Goal: Information Seeking & Learning: Learn about a topic

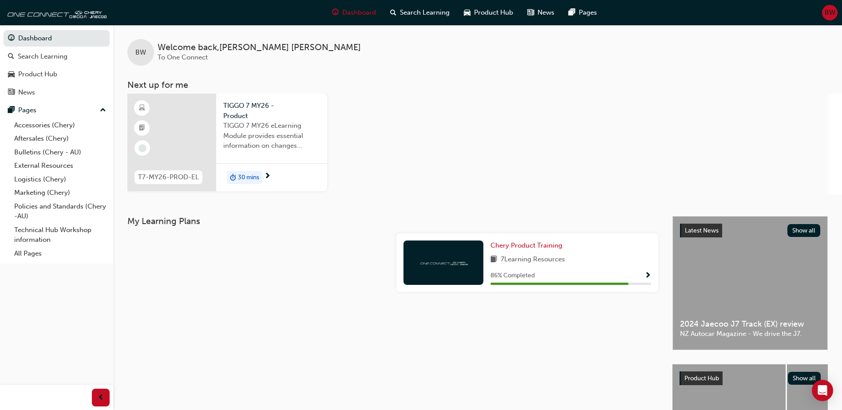
click at [180, 139] on div at bounding box center [171, 143] width 89 height 98
click at [51, 58] on div "Search Learning" at bounding box center [43, 56] width 50 height 10
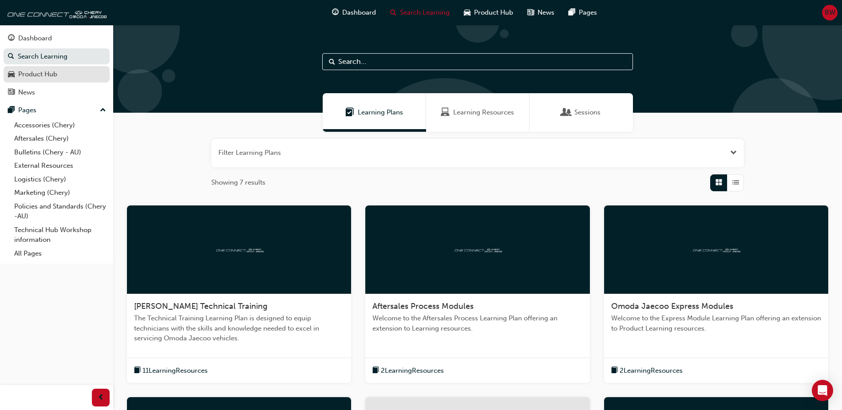
click at [47, 77] on div "Product Hub" at bounding box center [37, 74] width 39 height 10
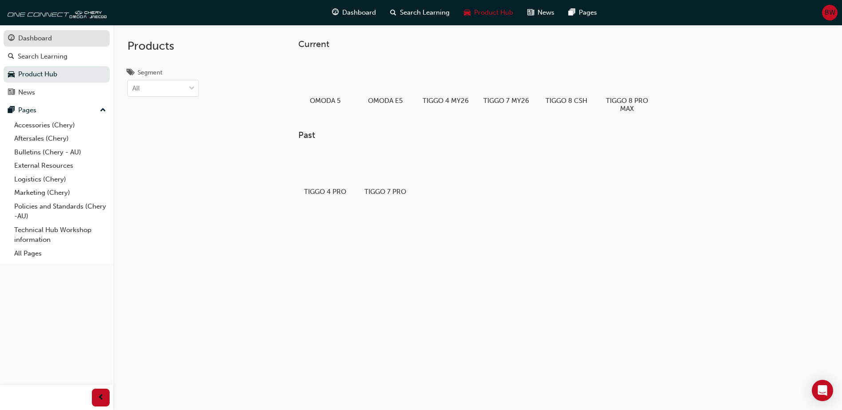
click at [39, 39] on div "Dashboard" at bounding box center [35, 38] width 34 height 10
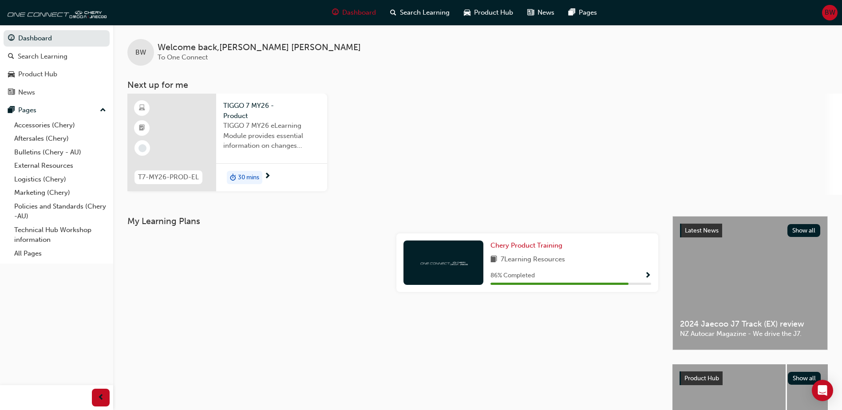
click at [268, 175] on span "next-icon" at bounding box center [267, 177] width 7 height 8
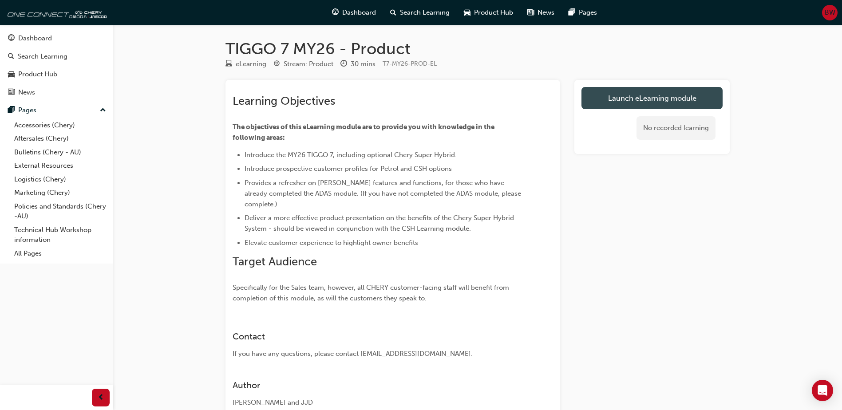
click at [668, 94] on link "Launch eLearning module" at bounding box center [651, 98] width 141 height 22
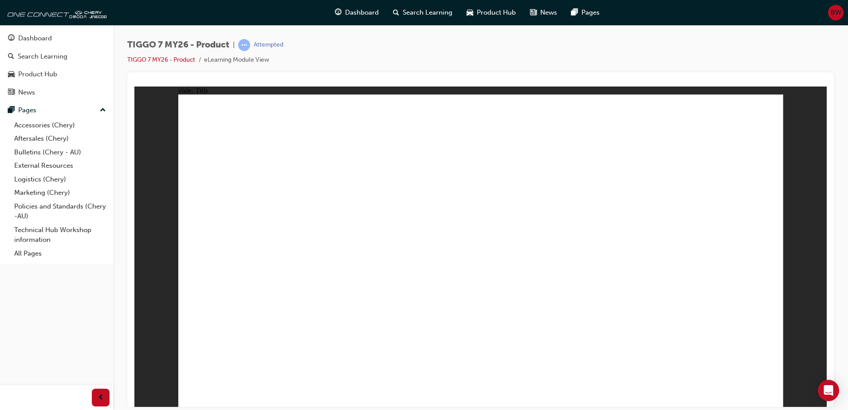
drag, startPoint x: 757, startPoint y: 390, endPoint x: 762, endPoint y: 391, distance: 4.9
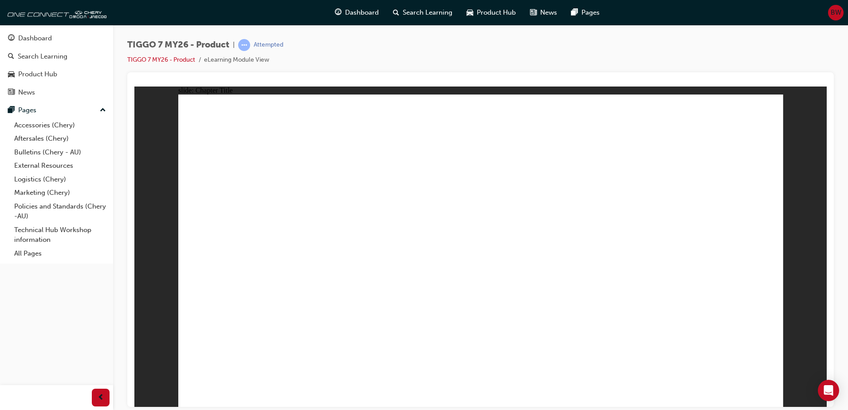
drag, startPoint x: 268, startPoint y: 332, endPoint x: 315, endPoint y: 327, distance: 47.4
drag, startPoint x: 578, startPoint y: 198, endPoint x: 585, endPoint y: 206, distance: 10.7
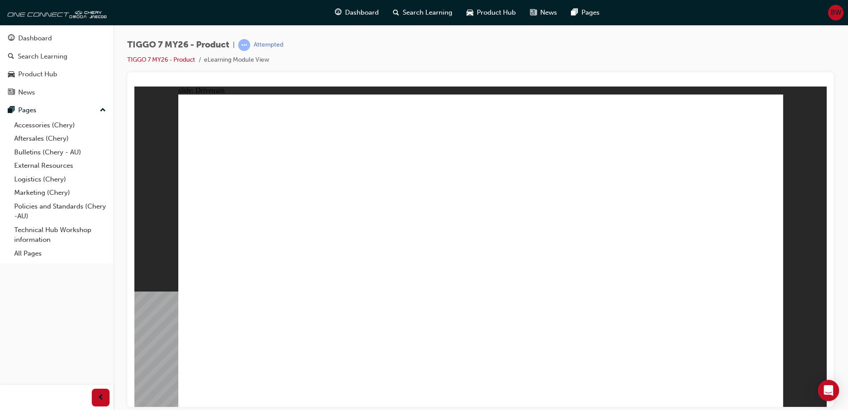
drag, startPoint x: 622, startPoint y: 123, endPoint x: 627, endPoint y: 130, distance: 8.2
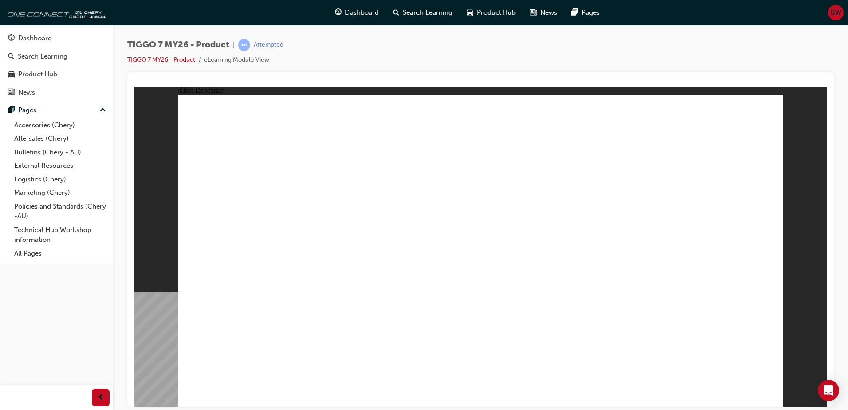
drag, startPoint x: 385, startPoint y: 318, endPoint x: 372, endPoint y: 317, distance: 12.9
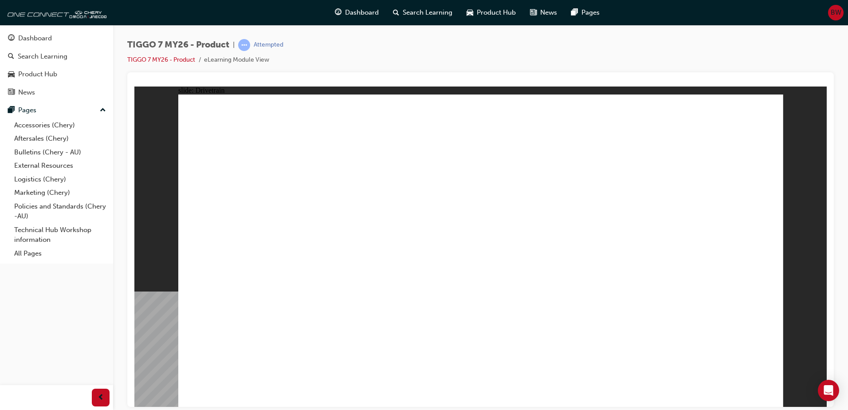
drag, startPoint x: 585, startPoint y: 169, endPoint x: 590, endPoint y: 170, distance: 4.8
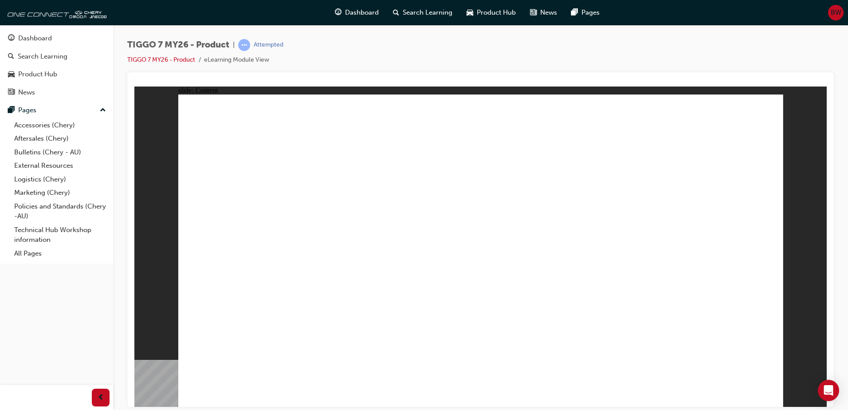
drag, startPoint x: 767, startPoint y: 103, endPoint x: 769, endPoint y: 111, distance: 8.2
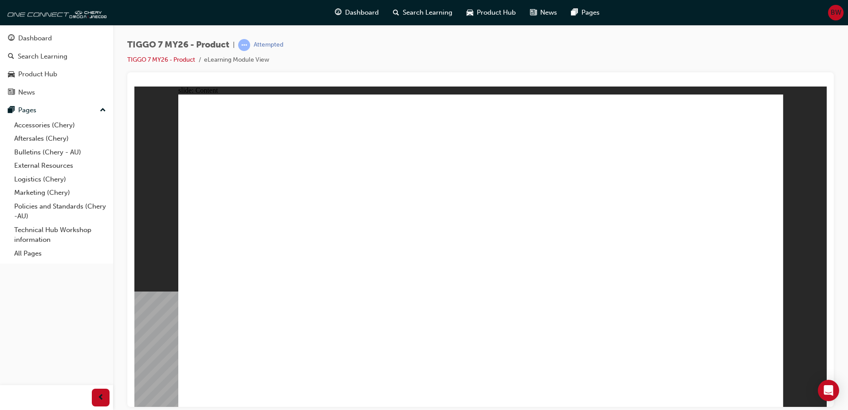
drag, startPoint x: 376, startPoint y: 141, endPoint x: 374, endPoint y: 146, distance: 5.8
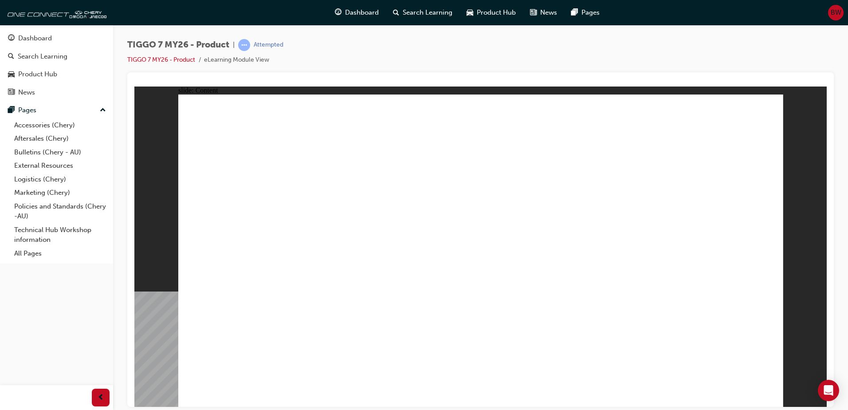
drag, startPoint x: 266, startPoint y: 168, endPoint x: 266, endPoint y: 157, distance: 11.1
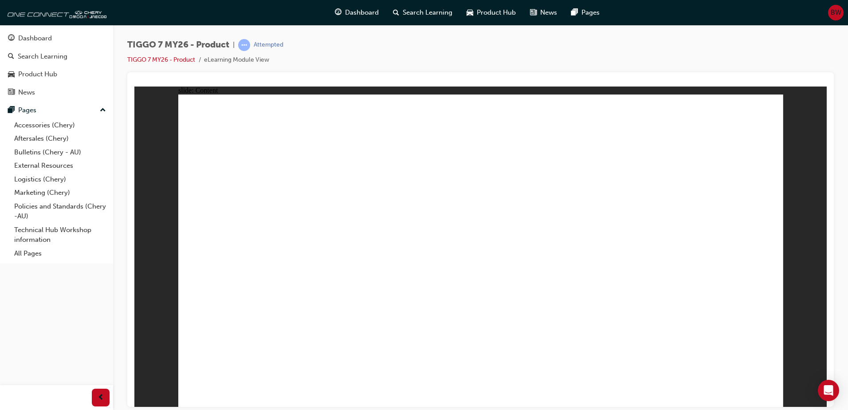
drag, startPoint x: 287, startPoint y: 125, endPoint x: 296, endPoint y: 124, distance: 9.8
drag, startPoint x: 294, startPoint y: 307, endPoint x: 297, endPoint y: 318, distance: 11.0
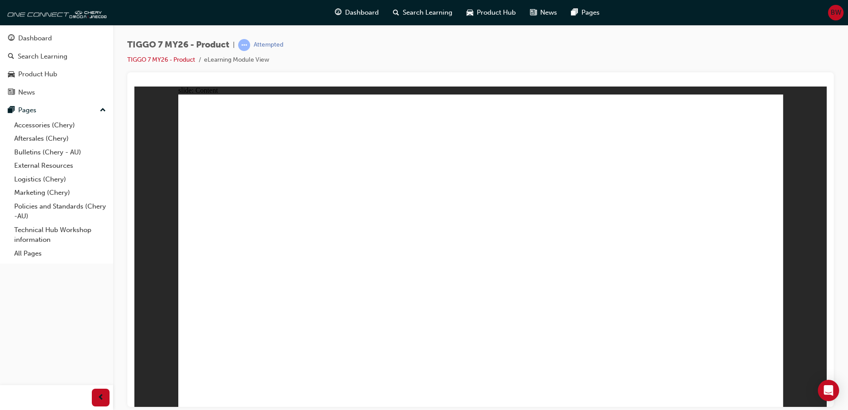
drag, startPoint x: 297, startPoint y: 318, endPoint x: 300, endPoint y: 314, distance: 4.7
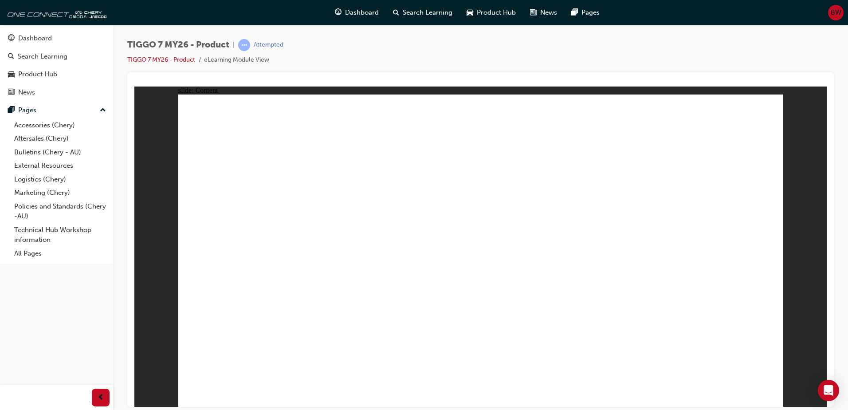
drag, startPoint x: 752, startPoint y: 135, endPoint x: 752, endPoint y: 152, distance: 16.4
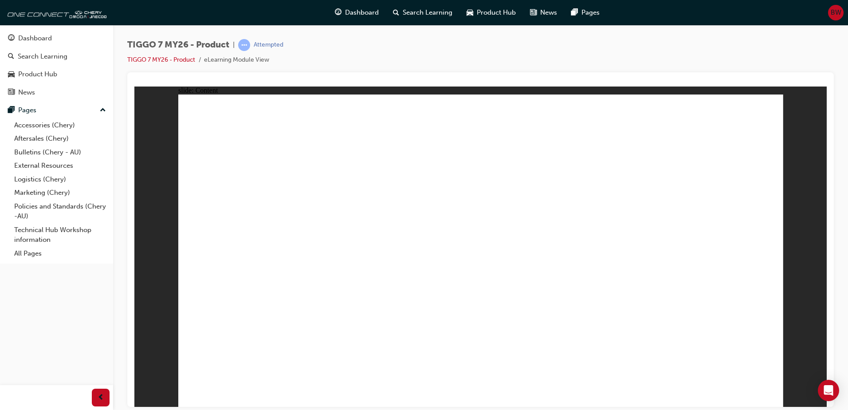
drag, startPoint x: 594, startPoint y: 286, endPoint x: 569, endPoint y: 303, distance: 29.9
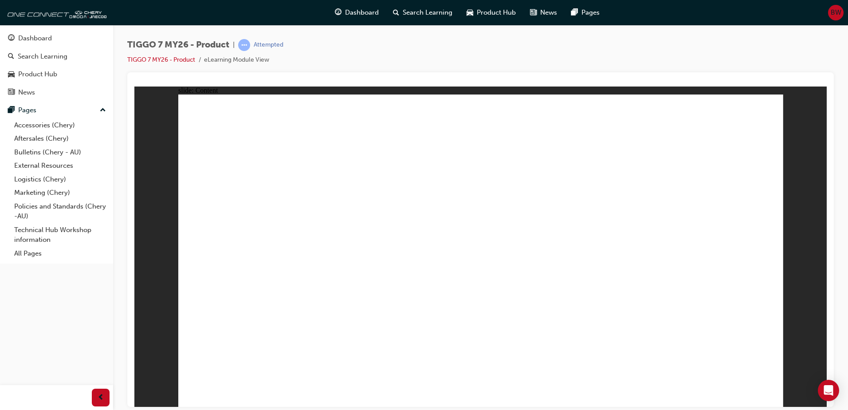
drag, startPoint x: 342, startPoint y: 122, endPoint x: 352, endPoint y: 122, distance: 10.7
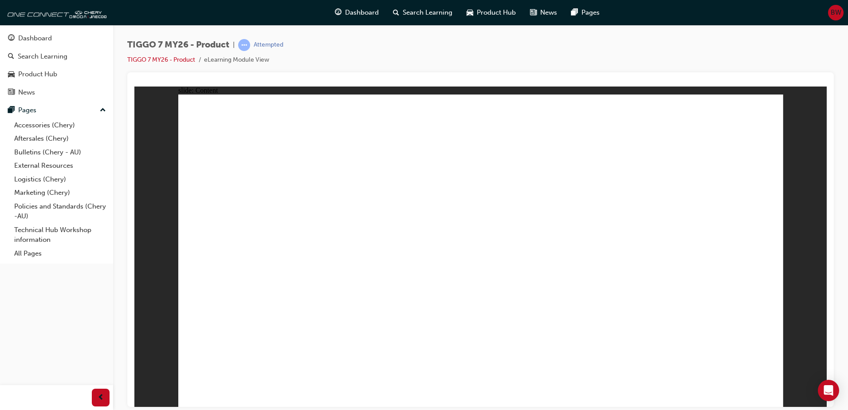
drag, startPoint x: 647, startPoint y: 176, endPoint x: 540, endPoint y: 236, distance: 122.2
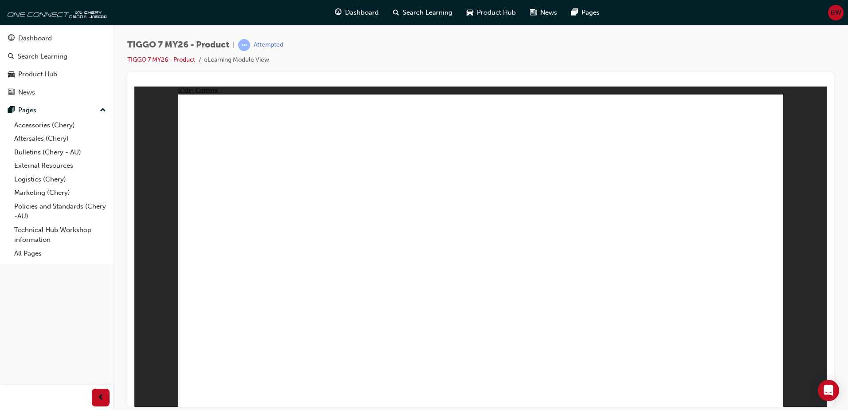
drag, startPoint x: 506, startPoint y: 192, endPoint x: 515, endPoint y: 356, distance: 164.4
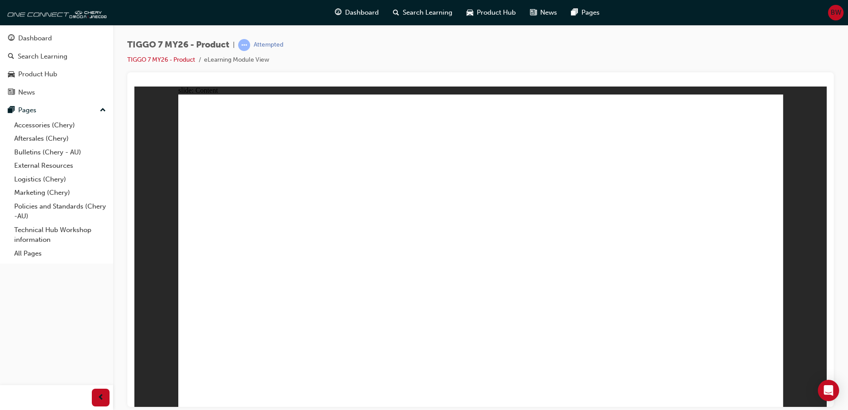
drag, startPoint x: 353, startPoint y: 180, endPoint x: 350, endPoint y: 188, distance: 8.7
drag, startPoint x: 343, startPoint y: 214, endPoint x: 344, endPoint y: 230, distance: 16.0
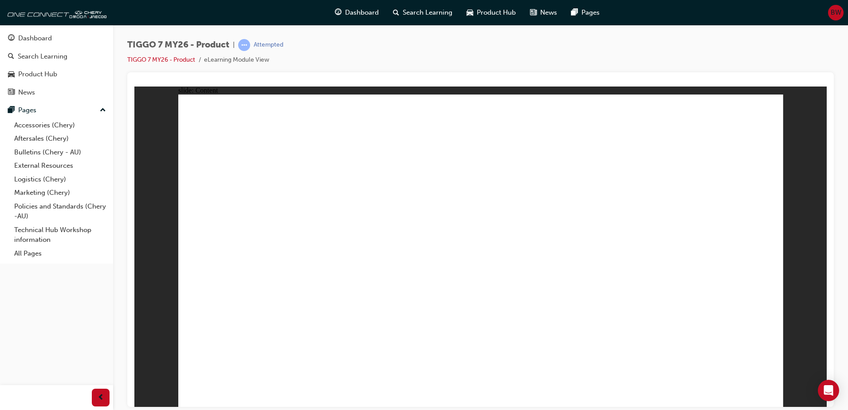
drag, startPoint x: 596, startPoint y: 116, endPoint x: 603, endPoint y: 115, distance: 6.8
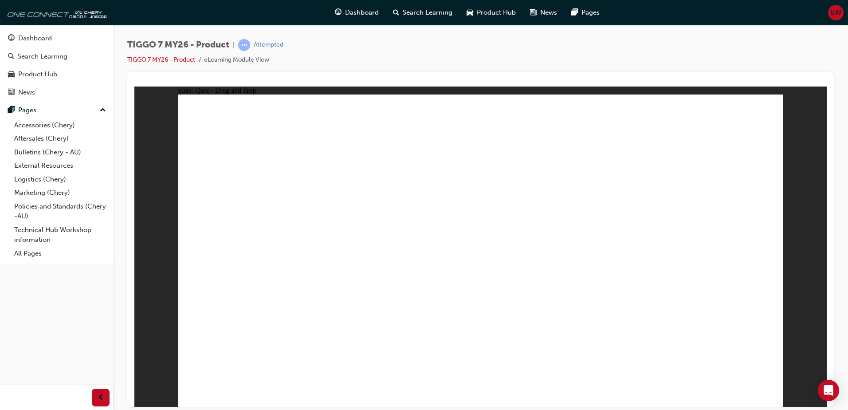
drag, startPoint x: 574, startPoint y: 115, endPoint x: 478, endPoint y: 261, distance: 174.7
drag, startPoint x: 489, startPoint y: 261, endPoint x: 247, endPoint y: 266, distance: 241.8
drag, startPoint x: 681, startPoint y: 116, endPoint x: 456, endPoint y: 254, distance: 264.2
drag, startPoint x: 455, startPoint y: 118, endPoint x: 583, endPoint y: 261, distance: 191.6
drag, startPoint x: 503, startPoint y: 185, endPoint x: 345, endPoint y: 256, distance: 172.6
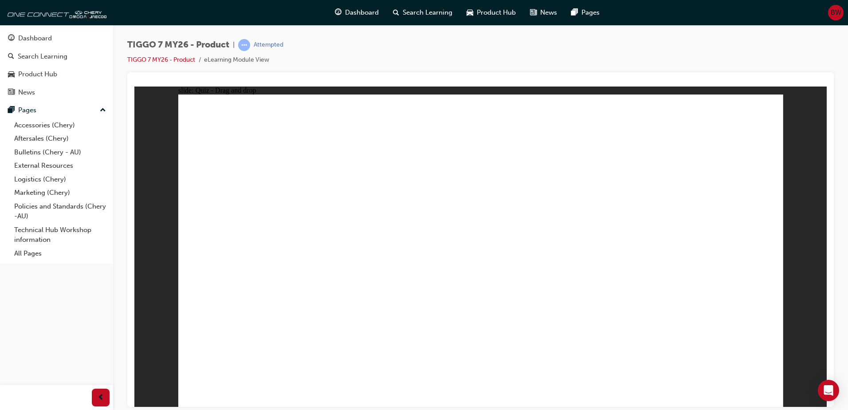
drag, startPoint x: 643, startPoint y: 185, endPoint x: 711, endPoint y: 272, distance: 110.2
drag, startPoint x: 724, startPoint y: 163, endPoint x: 509, endPoint y: 279, distance: 244.7
drag, startPoint x: 608, startPoint y: 157, endPoint x: 510, endPoint y: 301, distance: 174.0
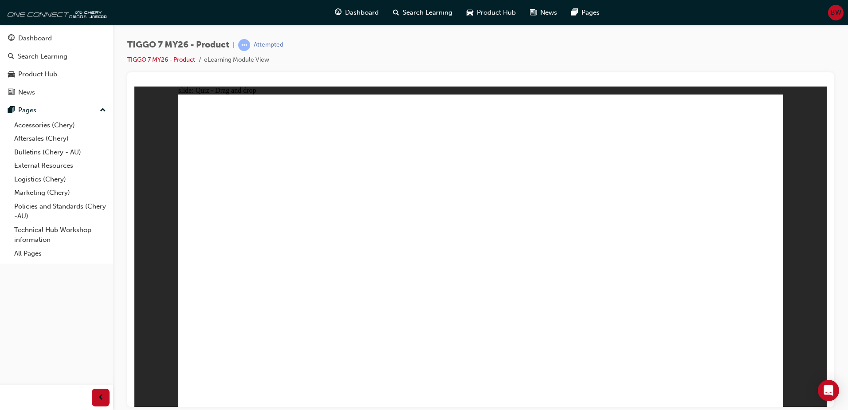
drag, startPoint x: 487, startPoint y: 161, endPoint x: 268, endPoint y: 276, distance: 247.8
drag, startPoint x: 283, startPoint y: 283, endPoint x: 507, endPoint y: 337, distance: 230.3
drag, startPoint x: 516, startPoint y: 267, endPoint x: 265, endPoint y: 264, distance: 251.1
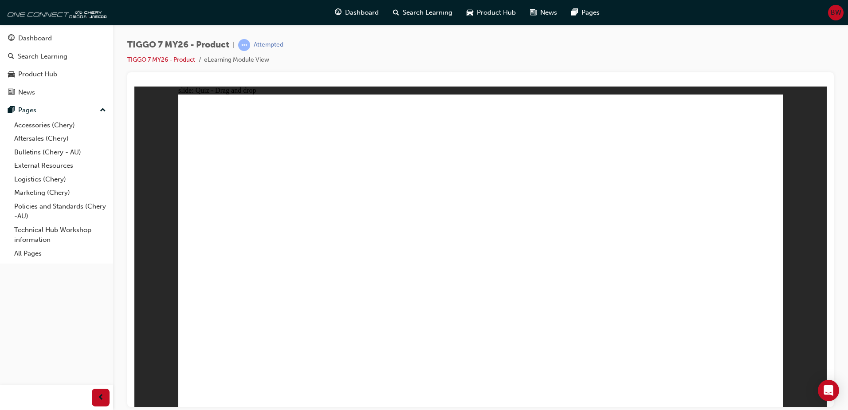
drag, startPoint x: 472, startPoint y: 128, endPoint x: 239, endPoint y: 286, distance: 282.1
drag, startPoint x: 532, startPoint y: 150, endPoint x: 288, endPoint y: 284, distance: 278.4
drag, startPoint x: 603, startPoint y: 174, endPoint x: 345, endPoint y: 285, distance: 280.8
drag, startPoint x: 720, startPoint y: 152, endPoint x: 388, endPoint y: 281, distance: 355.6
drag, startPoint x: 590, startPoint y: 123, endPoint x: 476, endPoint y: 285, distance: 198.2
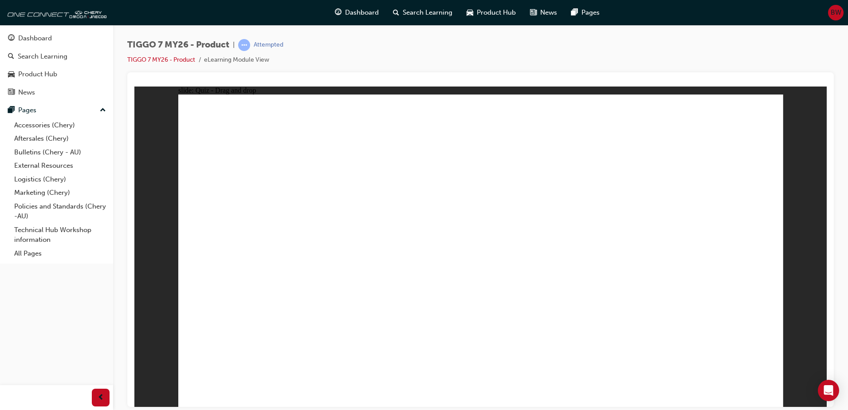
drag, startPoint x: 534, startPoint y: 125, endPoint x: 240, endPoint y: 301, distance: 343.2
drag, startPoint x: 473, startPoint y: 149, endPoint x: 550, endPoint y: 284, distance: 156.2
drag, startPoint x: 599, startPoint y: 150, endPoint x: 591, endPoint y: 286, distance: 135.5
drag, startPoint x: 527, startPoint y: 177, endPoint x: 636, endPoint y: 280, distance: 150.3
drag, startPoint x: 653, startPoint y: 177, endPoint x: 282, endPoint y: 303, distance: 392.0
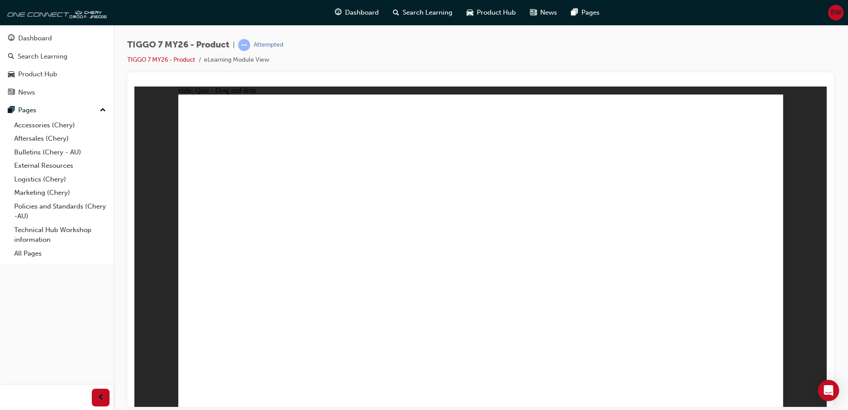
drag, startPoint x: 658, startPoint y: 153, endPoint x: 346, endPoint y: 300, distance: 344.3
drag, startPoint x: 656, startPoint y: 125, endPoint x: 493, endPoint y: 295, distance: 235.6
drag, startPoint x: 724, startPoint y: 127, endPoint x: 533, endPoint y: 301, distance: 257.5
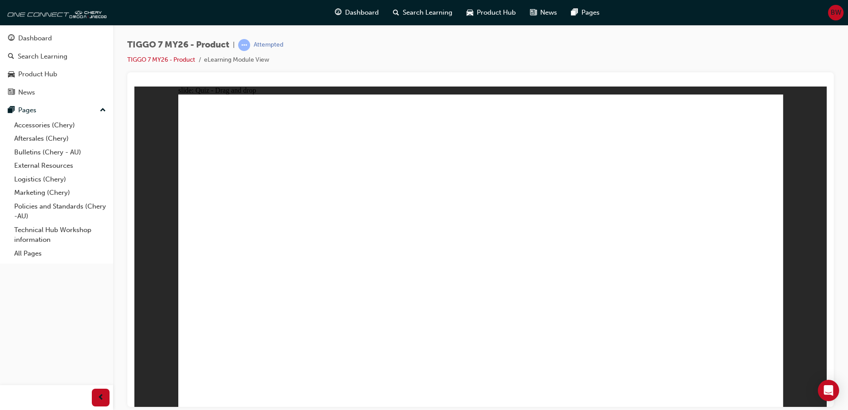
drag, startPoint x: 499, startPoint y: 146, endPoint x: 333, endPoint y: 272, distance: 208.4
drag, startPoint x: 315, startPoint y: 233, endPoint x: 557, endPoint y: 265, distance: 244.3
drag, startPoint x: 608, startPoint y: 139, endPoint x: 563, endPoint y: 264, distance: 132.9
drag, startPoint x: 737, startPoint y: 142, endPoint x: 343, endPoint y: 246, distance: 406.8
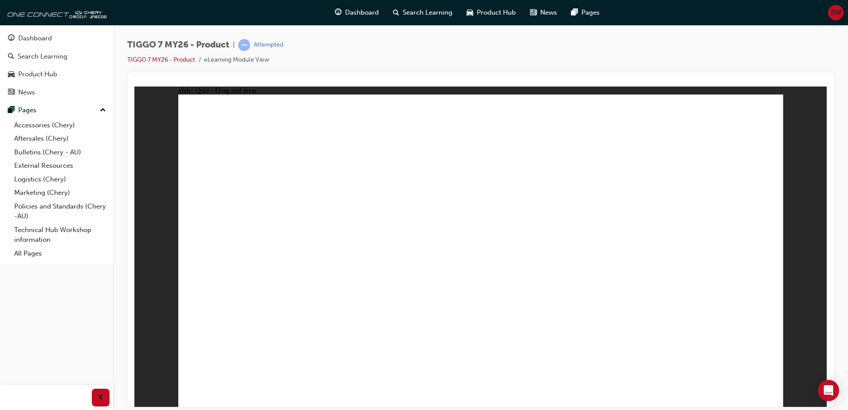
radio input "true"
drag, startPoint x: 413, startPoint y: 306, endPoint x: 405, endPoint y: 298, distance: 11.9
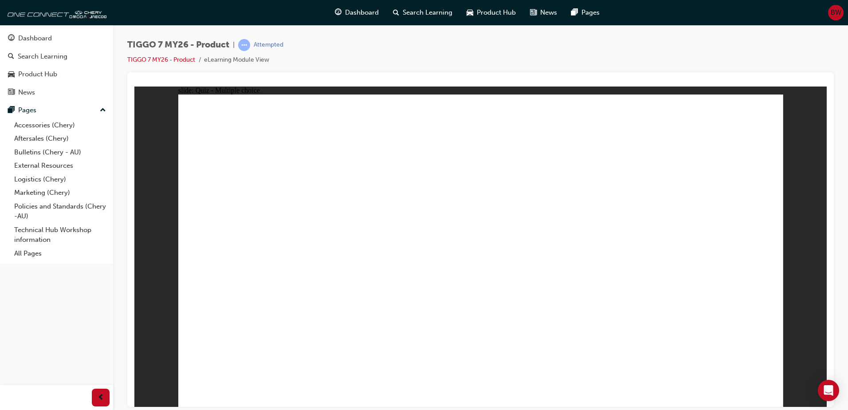
drag, startPoint x: 600, startPoint y: 165, endPoint x: 519, endPoint y: 323, distance: 178.2
drag, startPoint x: 700, startPoint y: 150, endPoint x: 599, endPoint y: 281, distance: 164.9
drag, startPoint x: 715, startPoint y: 129, endPoint x: 495, endPoint y: 299, distance: 278.3
drag, startPoint x: 582, startPoint y: 145, endPoint x: 231, endPoint y: 278, distance: 375.9
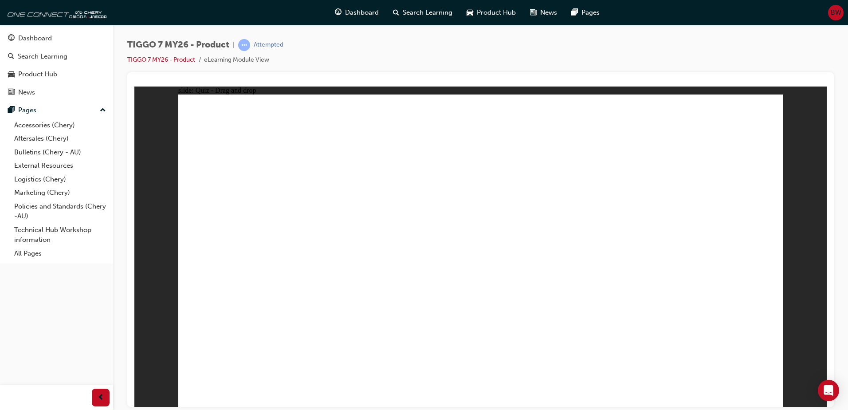
drag, startPoint x: 555, startPoint y: 175, endPoint x: 244, endPoint y: 280, distance: 327.8
drag, startPoint x: 588, startPoint y: 151, endPoint x: 258, endPoint y: 271, distance: 351.0
drag, startPoint x: 556, startPoint y: 151, endPoint x: 580, endPoint y: 291, distance: 142.7
drag, startPoint x: 481, startPoint y: 150, endPoint x: 261, endPoint y: 283, distance: 257.5
drag, startPoint x: 475, startPoint y: 146, endPoint x: 500, endPoint y: 307, distance: 163.0
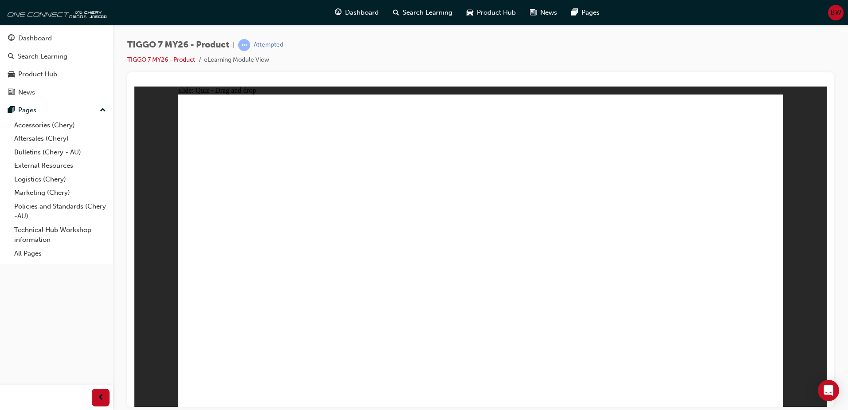
drag, startPoint x: 586, startPoint y: 123, endPoint x: 244, endPoint y: 273, distance: 373.3
drag, startPoint x: 563, startPoint y: 126, endPoint x: 576, endPoint y: 306, distance: 180.2
drag, startPoint x: 485, startPoint y: 130, endPoint x: 254, endPoint y: 280, distance: 275.6
drag, startPoint x: 460, startPoint y: 124, endPoint x: 485, endPoint y: 319, distance: 196.3
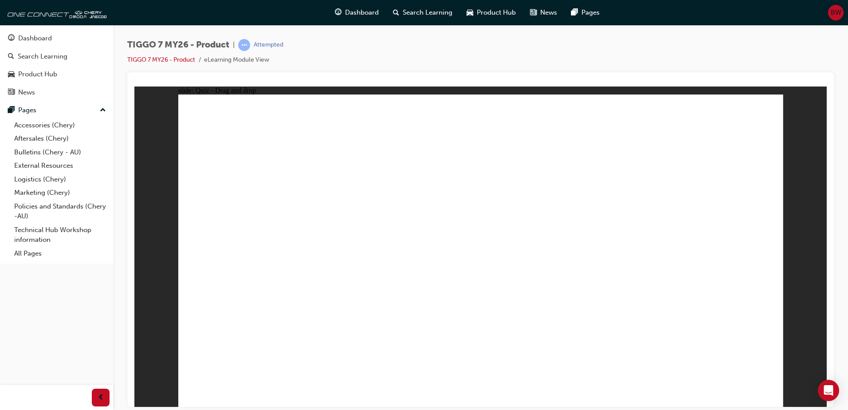
radio input "true"
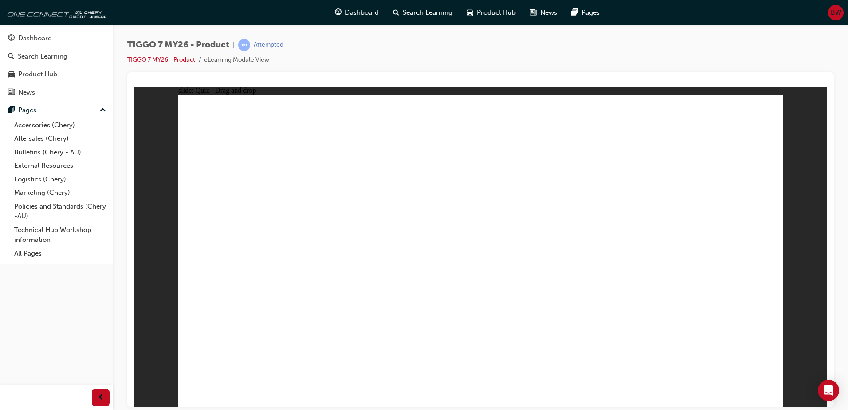
drag, startPoint x: 714, startPoint y: 113, endPoint x: 370, endPoint y: 256, distance: 371.9
drag, startPoint x: 473, startPoint y: 122, endPoint x: 257, endPoint y: 265, distance: 259.4
drag, startPoint x: 362, startPoint y: 269, endPoint x: 690, endPoint y: 144, distance: 351.3
drag, startPoint x: 588, startPoint y: 129, endPoint x: 361, endPoint y: 266, distance: 265.3
drag, startPoint x: 724, startPoint y: 114, endPoint x: 496, endPoint y: 255, distance: 268.3
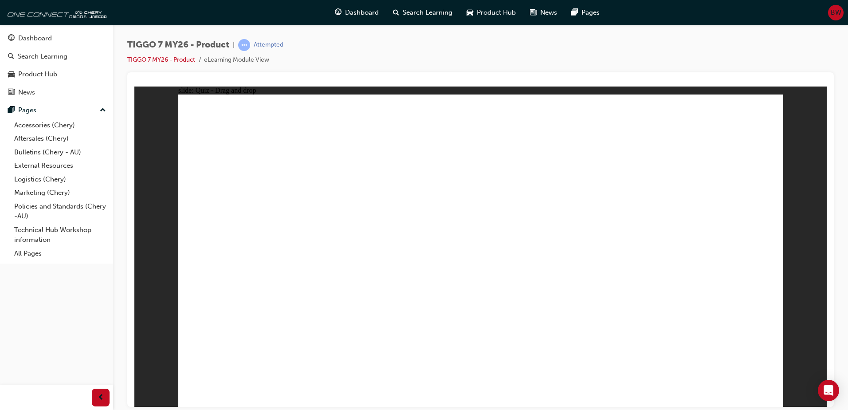
drag, startPoint x: 518, startPoint y: 169, endPoint x: 595, endPoint y: 255, distance: 115.9
drag, startPoint x: 629, startPoint y: 187, endPoint x: 695, endPoint y: 272, distance: 107.8
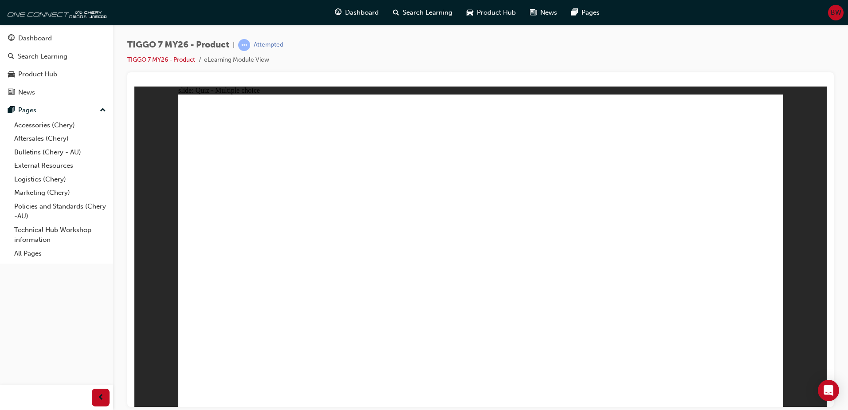
radio input "true"
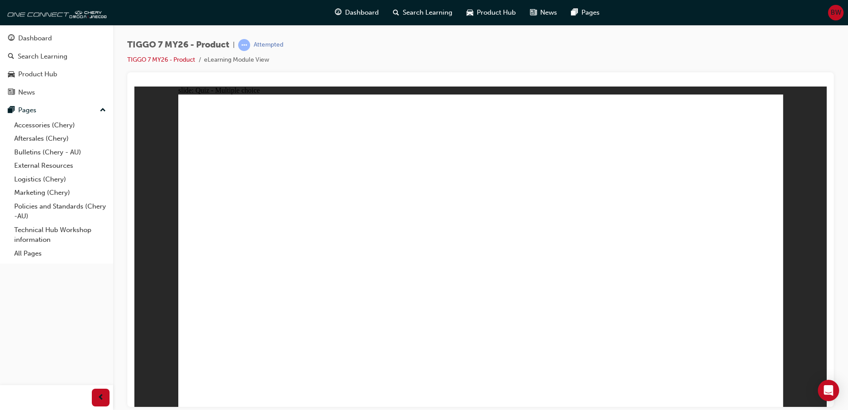
drag, startPoint x: 585, startPoint y: 123, endPoint x: 240, endPoint y: 256, distance: 369.9
drag, startPoint x: 466, startPoint y: 110, endPoint x: 608, endPoint y: 248, distance: 198.3
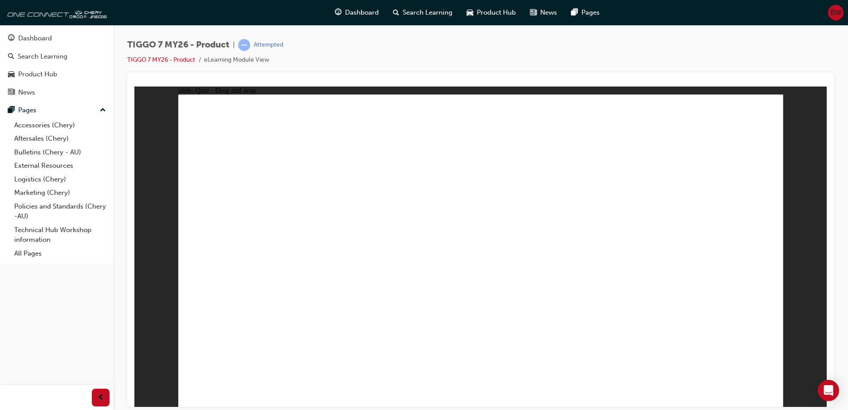
drag, startPoint x: 638, startPoint y: 194, endPoint x: 473, endPoint y: 272, distance: 182.0
drag, startPoint x: 516, startPoint y: 185, endPoint x: 365, endPoint y: 258, distance: 168.3
drag, startPoint x: 676, startPoint y: 150, endPoint x: 676, endPoint y: 271, distance: 120.2
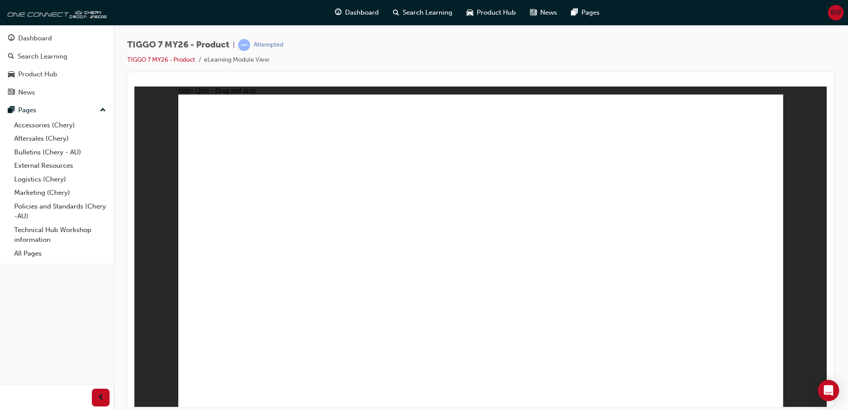
drag, startPoint x: 484, startPoint y: 160, endPoint x: 243, endPoint y: 278, distance: 268.4
drag, startPoint x: 613, startPoint y: 152, endPoint x: 514, endPoint y: 264, distance: 149.6
drag, startPoint x: 727, startPoint y: 156, endPoint x: 523, endPoint y: 298, distance: 248.8
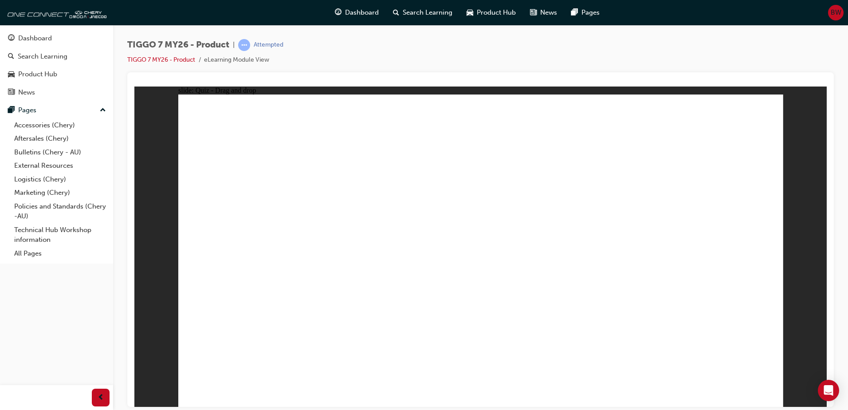
drag, startPoint x: 473, startPoint y: 130, endPoint x: 264, endPoint y: 286, distance: 260.2
drag, startPoint x: 527, startPoint y: 155, endPoint x: 284, endPoint y: 281, distance: 273.4
drag, startPoint x: 602, startPoint y: 179, endPoint x: 352, endPoint y: 283, distance: 270.6
drag, startPoint x: 718, startPoint y: 149, endPoint x: 389, endPoint y: 287, distance: 355.9
drag, startPoint x: 603, startPoint y: 126, endPoint x: 478, endPoint y: 303, distance: 216.7
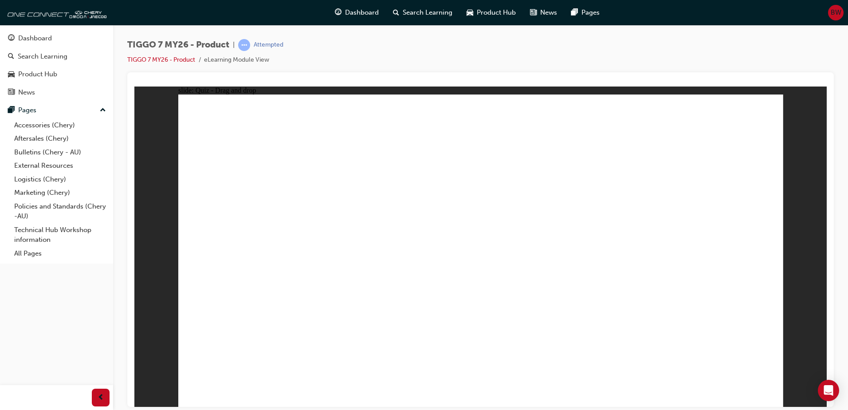
drag, startPoint x: 469, startPoint y: 151, endPoint x: 542, endPoint y: 292, distance: 158.7
drag, startPoint x: 653, startPoint y: 125, endPoint x: 583, endPoint y: 292, distance: 181.2
drag, startPoint x: 666, startPoint y: 173, endPoint x: 245, endPoint y: 296, distance: 438.9
drag, startPoint x: 662, startPoint y: 150, endPoint x: 291, endPoint y: 297, distance: 399.3
drag, startPoint x: 733, startPoint y: 127, endPoint x: 357, endPoint y: 303, distance: 415.4
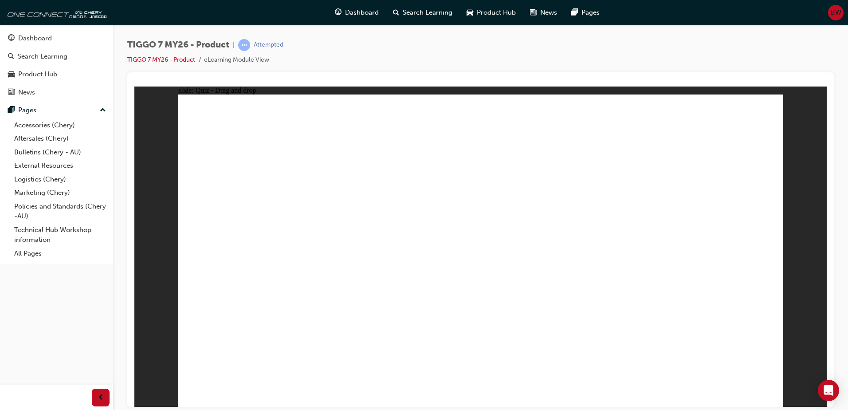
drag, startPoint x: 534, startPoint y: 142, endPoint x: 393, endPoint y: 308, distance: 217.4
drag, startPoint x: 557, startPoint y: 211, endPoint x: 656, endPoint y: 271, distance: 115.6
drag, startPoint x: 604, startPoint y: 149, endPoint x: 492, endPoint y: 300, distance: 188.5
drag, startPoint x: 706, startPoint y: 349, endPoint x: 721, endPoint y: 354, distance: 15.9
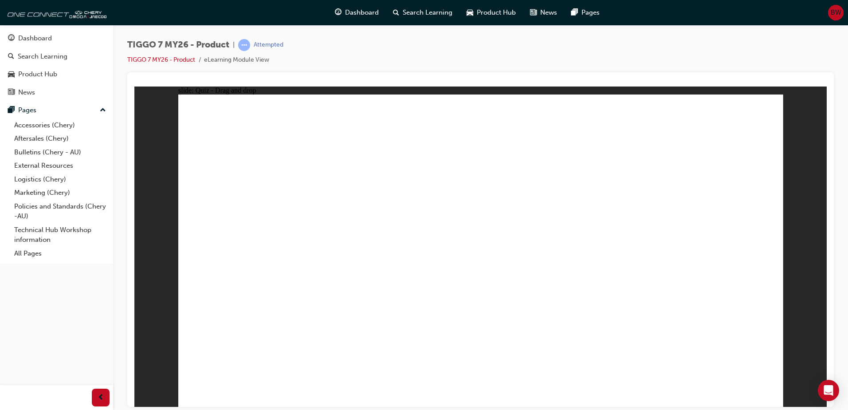
drag, startPoint x: 743, startPoint y: 135, endPoint x: 350, endPoint y: 235, distance: 405.6
drag, startPoint x: 491, startPoint y: 142, endPoint x: 565, endPoint y: 247, distance: 128.5
drag, startPoint x: 611, startPoint y: 138, endPoint x: 560, endPoint y: 264, distance: 135.8
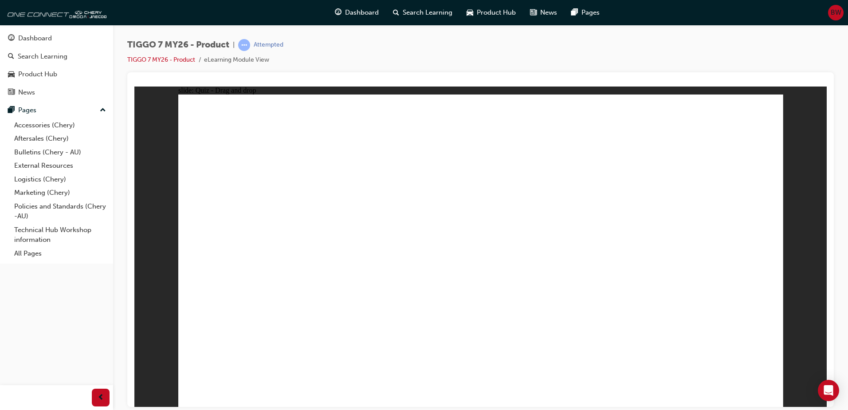
drag, startPoint x: 710, startPoint y: 363, endPoint x: 725, endPoint y: 358, distance: 16.3
radio input "true"
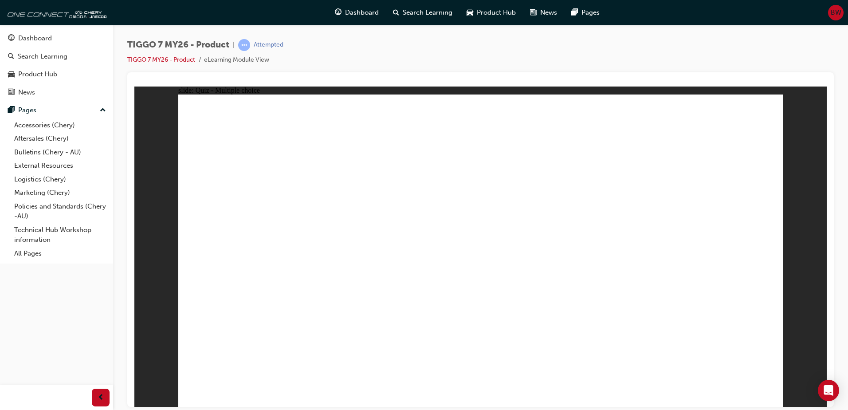
drag, startPoint x: 493, startPoint y: 121, endPoint x: 528, endPoint y: 272, distance: 155.7
drag, startPoint x: 484, startPoint y: 144, endPoint x: 618, endPoint y: 267, distance: 182.4
drag, startPoint x: 593, startPoint y: 164, endPoint x: 515, endPoint y: 283, distance: 142.1
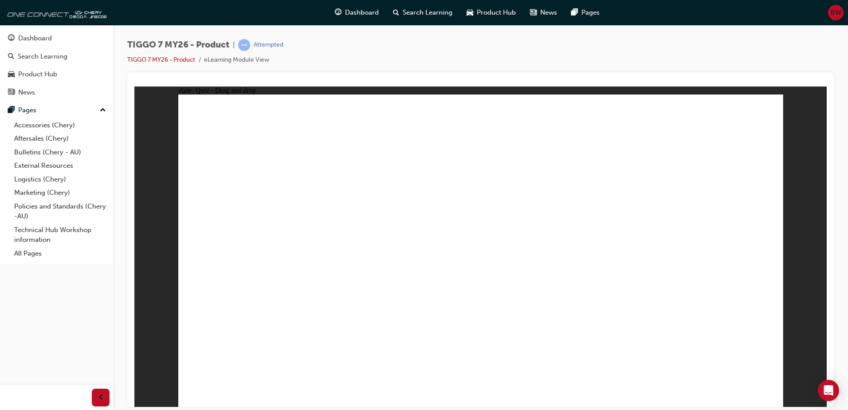
drag, startPoint x: 556, startPoint y: 159, endPoint x: 590, endPoint y: 289, distance: 134.8
drag, startPoint x: 573, startPoint y: 127, endPoint x: 489, endPoint y: 309, distance: 199.9
drag, startPoint x: 697, startPoint y: 147, endPoint x: 606, endPoint y: 311, distance: 187.6
drag, startPoint x: 692, startPoint y: 134, endPoint x: 481, endPoint y: 332, distance: 288.7
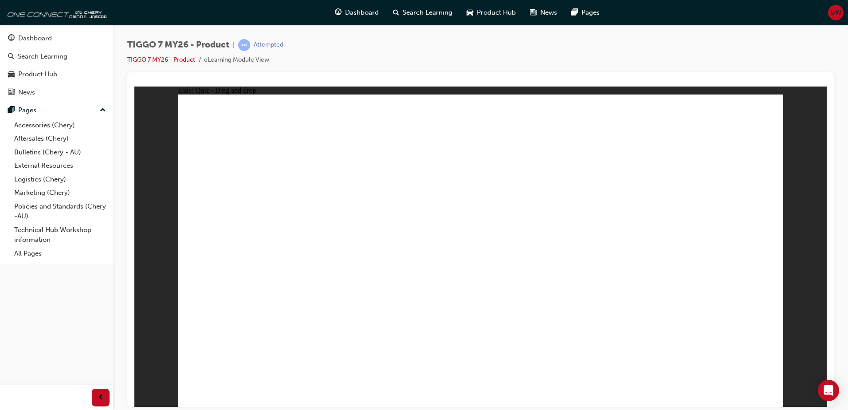
radio input "true"
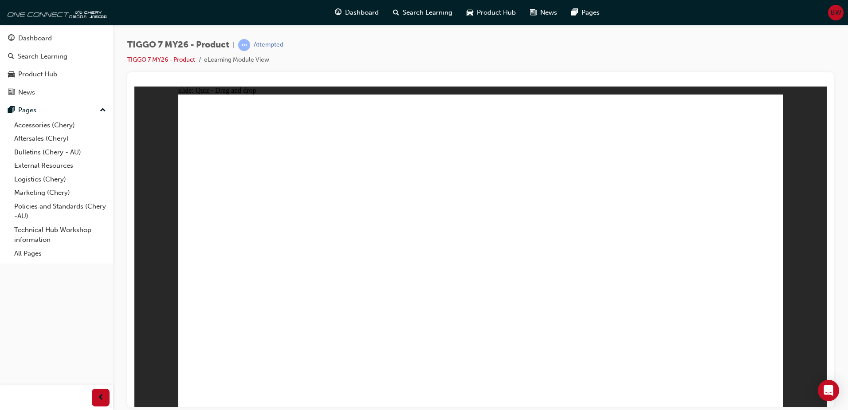
drag, startPoint x: 709, startPoint y: 116, endPoint x: 251, endPoint y: 252, distance: 477.9
drag, startPoint x: 657, startPoint y: 176, endPoint x: 491, endPoint y: 261, distance: 186.7
drag, startPoint x: 454, startPoint y: 118, endPoint x: 579, endPoint y: 260, distance: 189.9
drag, startPoint x: 597, startPoint y: 117, endPoint x: 377, endPoint y: 255, distance: 259.7
drag, startPoint x: 507, startPoint y: 174, endPoint x: 677, endPoint y: 259, distance: 189.5
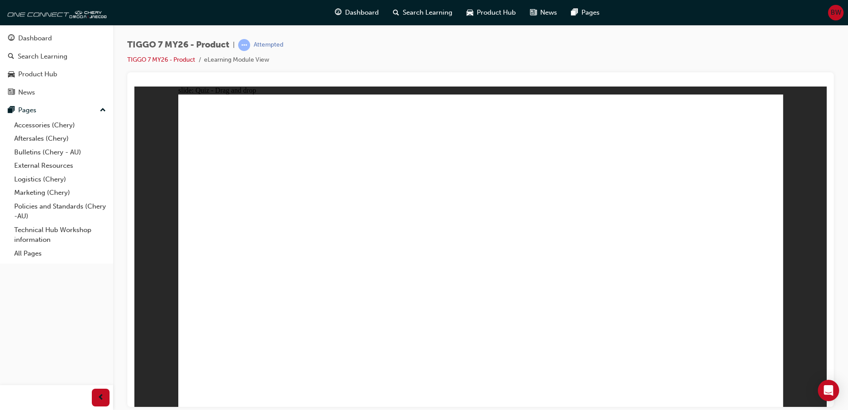
radio input "true"
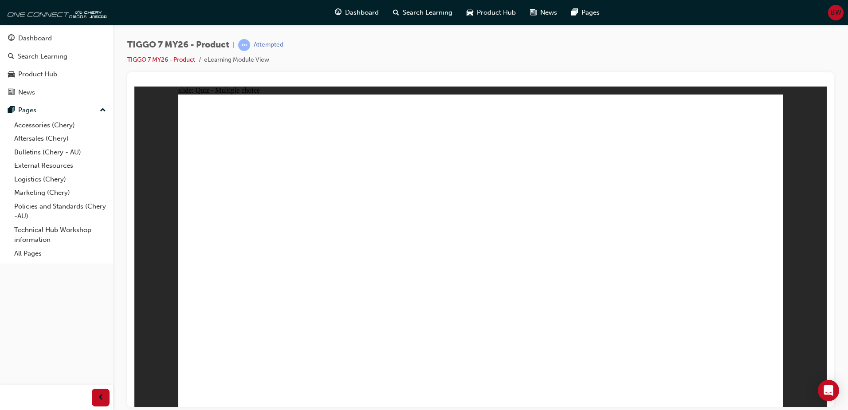
radio input "true"
